Goal: Use online tool/utility: Use online tool/utility

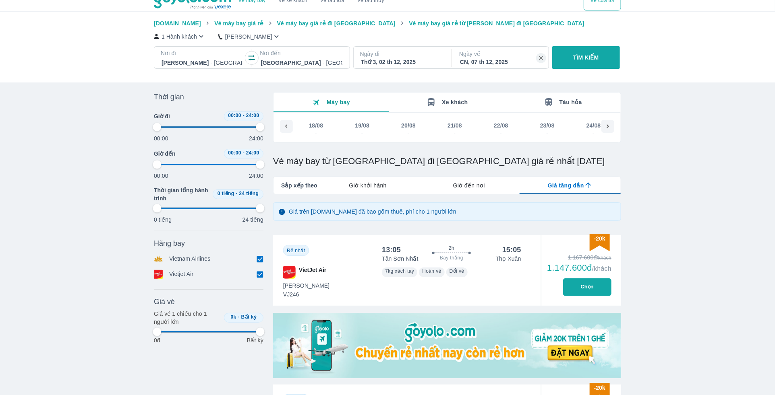
scroll to position [0, 4908]
type input "97.9166666666667"
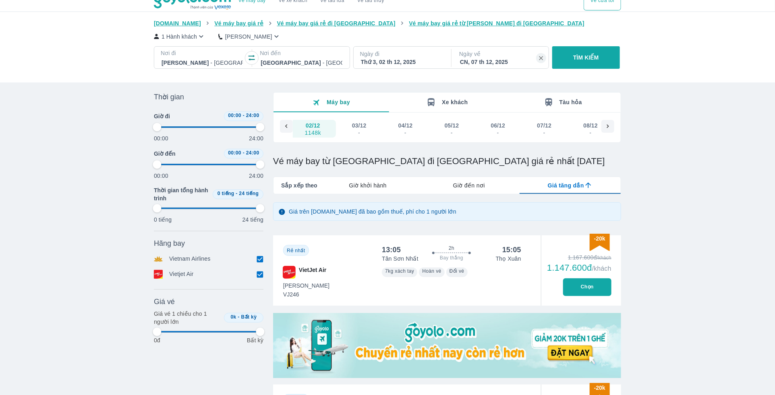
type input "97.9166666666667"
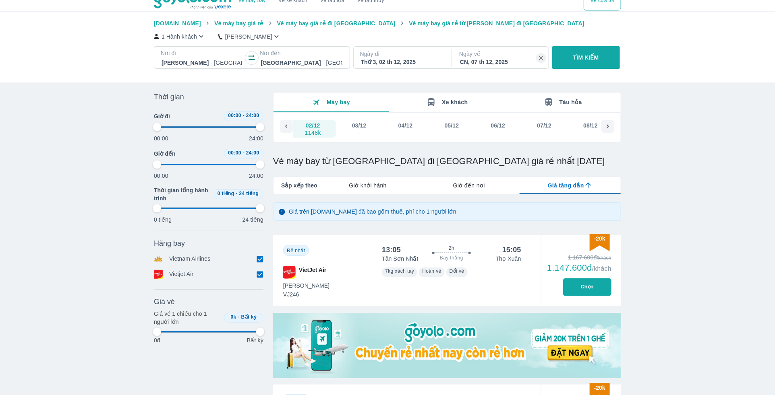
type input "97.9166666666667"
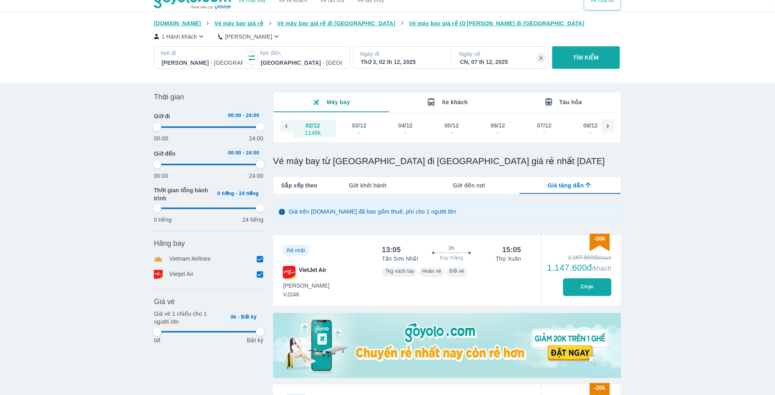
type input "97.9166666666667"
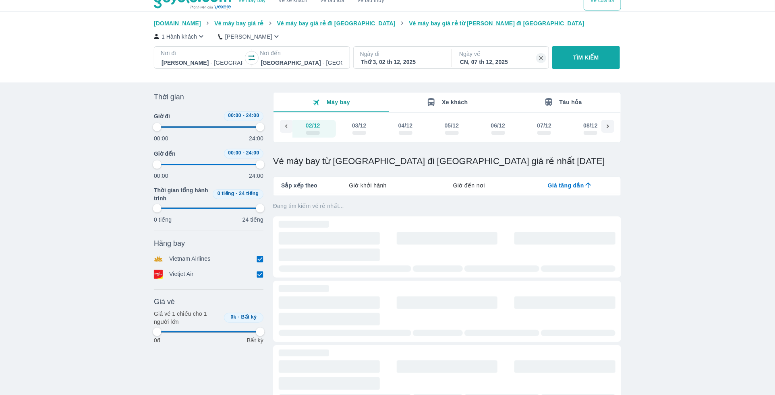
type input "97.9166666666667"
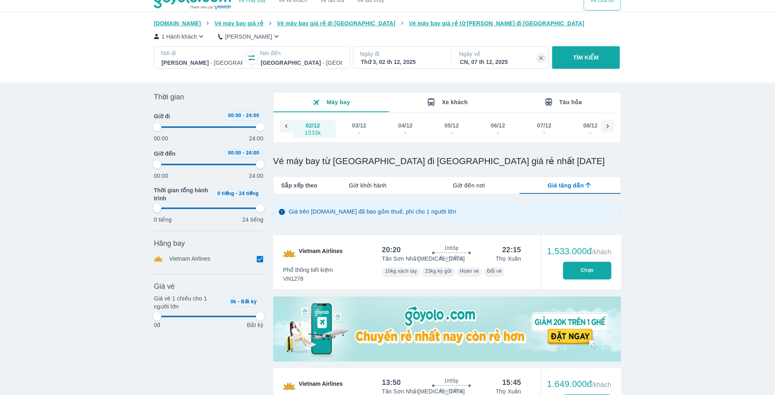
type input "97.9166666666667"
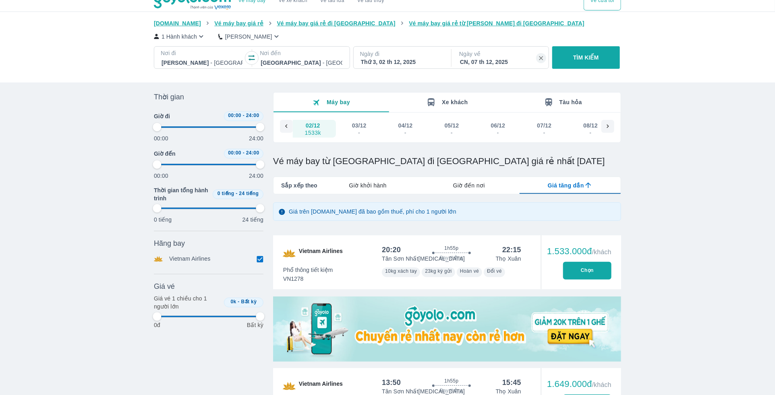
type input "97.9166666666667"
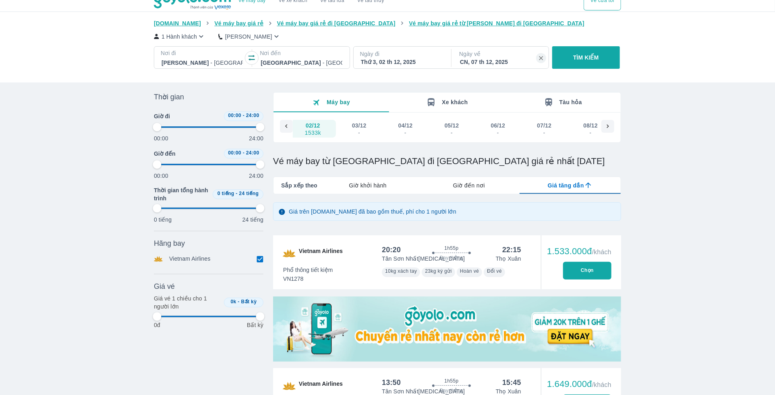
type input "97.9166666666667"
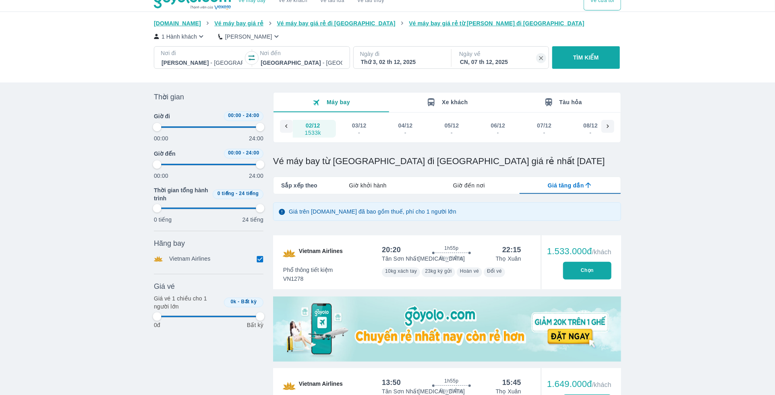
type input "97.9166666666667"
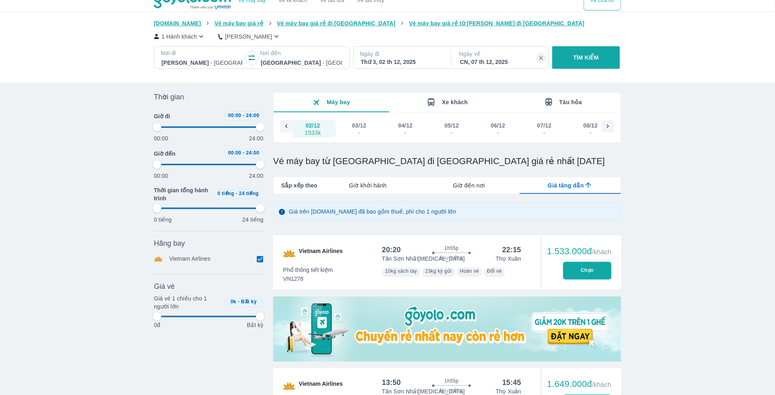
type input "97.9166666666667"
